Goal: Task Accomplishment & Management: Manage account settings

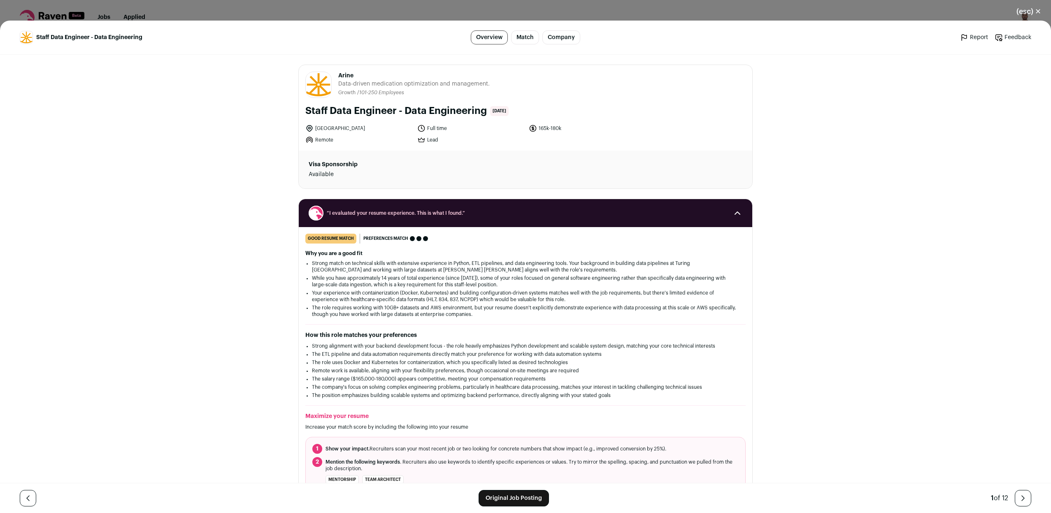
click at [795, 123] on div "Staff Data Engineer - Data Engineering Overview Match Company Report Feedback R…" at bounding box center [525, 267] width 1051 height 492
click at [1026, 13] on button "(esc) ✕" at bounding box center [1028, 11] width 44 height 18
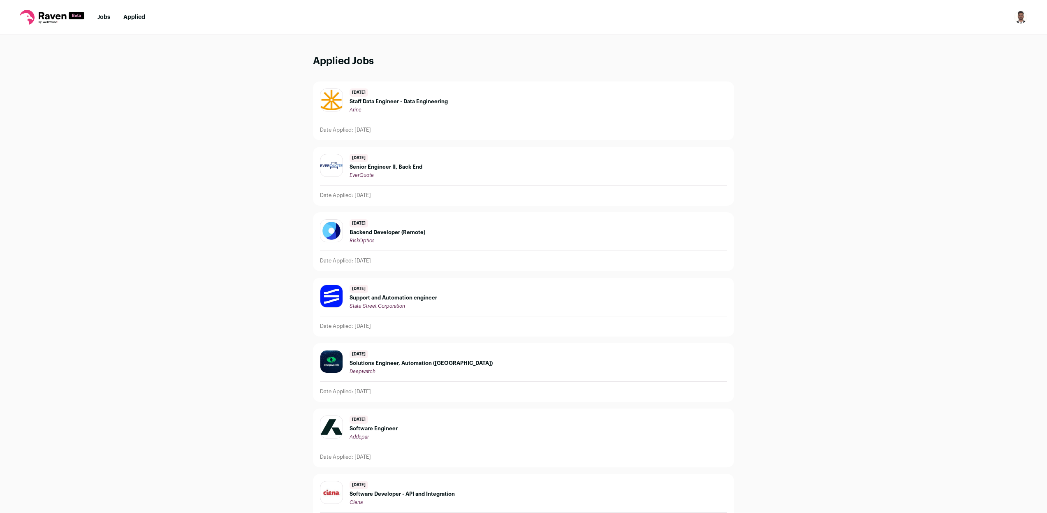
click at [57, 14] on icon at bounding box center [53, 15] width 28 height 7
click at [109, 17] on link "Jobs" at bounding box center [103, 17] width 13 height 6
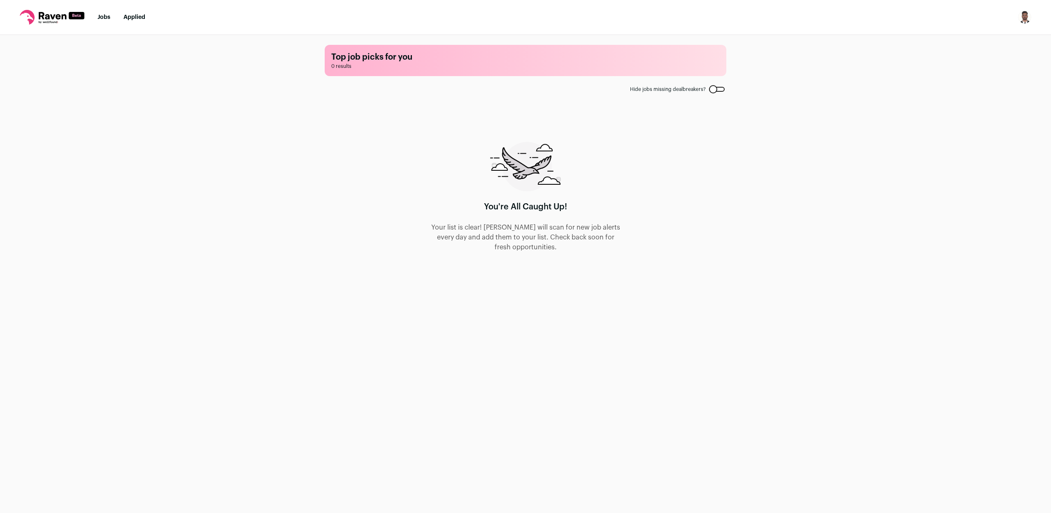
click at [716, 91] on div at bounding box center [717, 89] width 16 height 5
click at [1024, 18] on img "Open dropdown" at bounding box center [1024, 17] width 13 height 13
click at [989, 38] on link "Settings" at bounding box center [984, 38] width 91 height 20
